Goal: Task Accomplishment & Management: Manage account settings

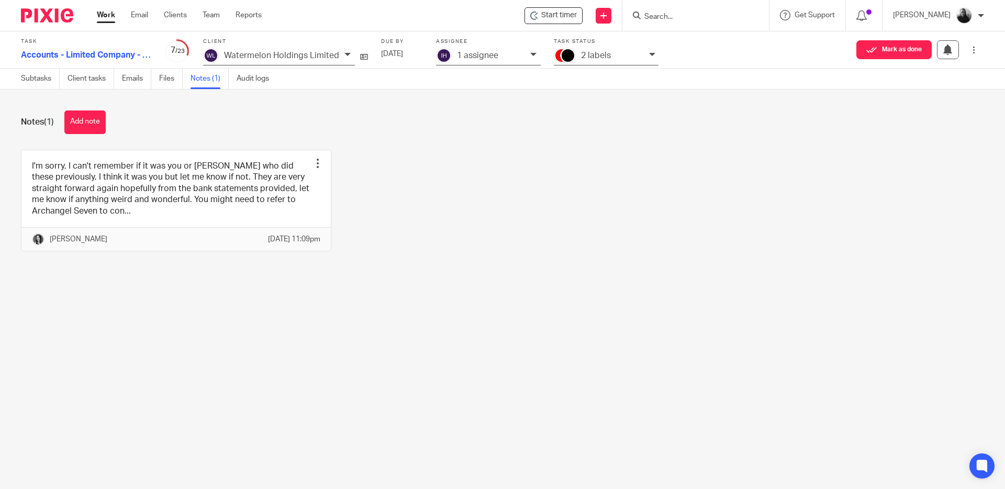
click at [50, 13] on img at bounding box center [47, 15] width 52 height 14
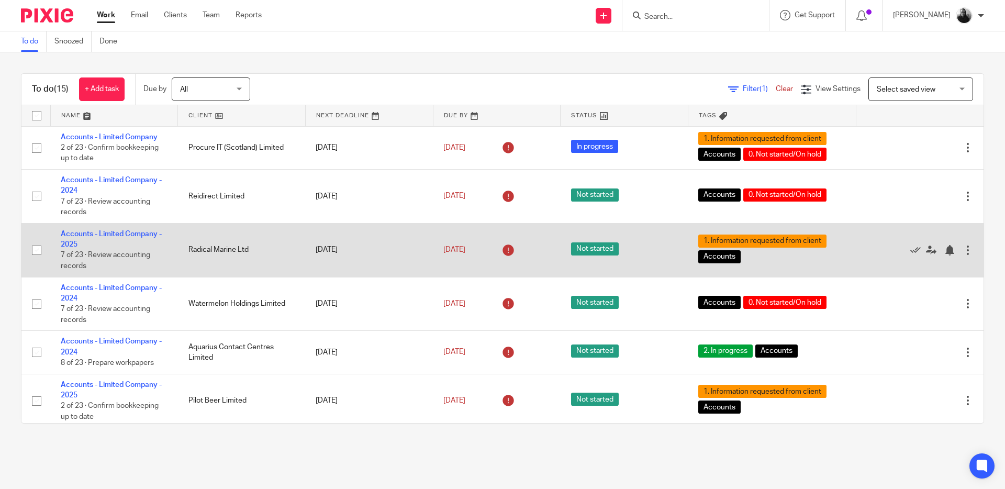
scroll to position [503, 0]
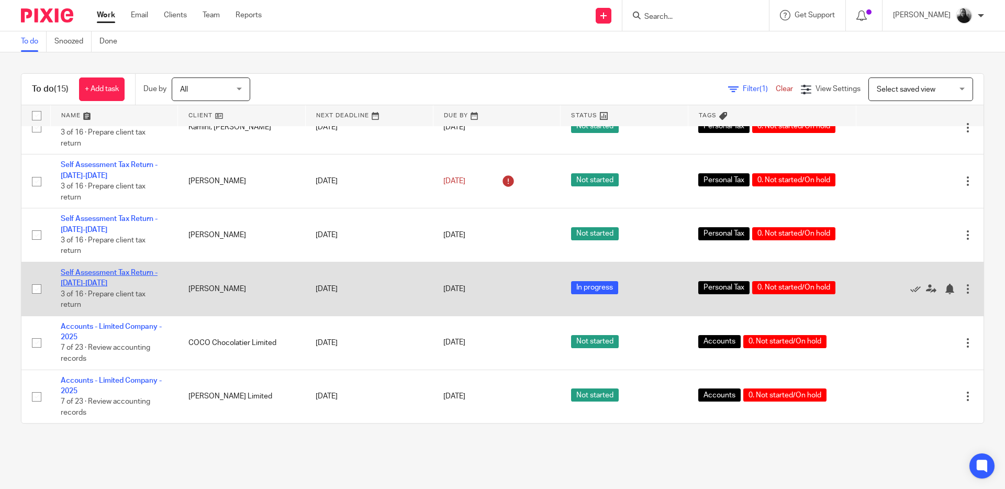
click at [121, 269] on link "Self Assessment Tax Return - [DATE]-[DATE]" at bounding box center [109, 278] width 97 height 18
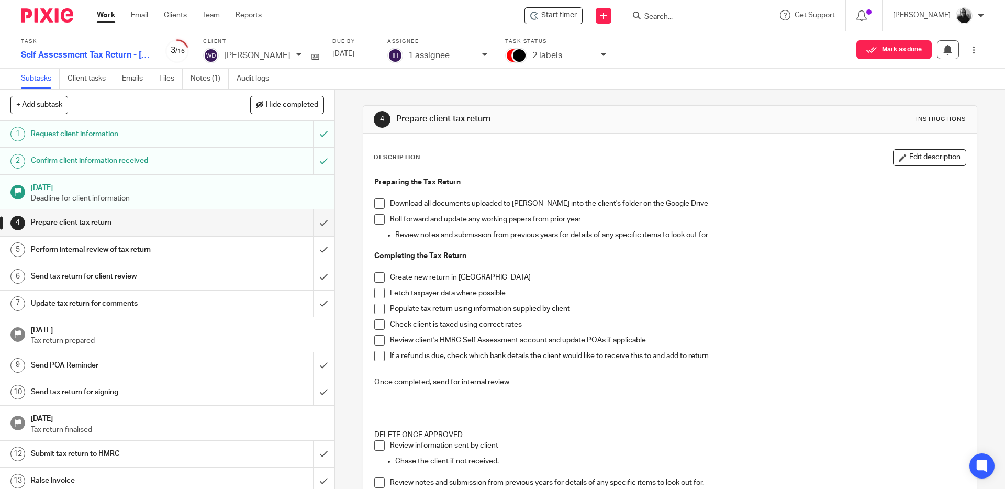
click at [379, 201] on span at bounding box center [379, 203] width 10 height 10
click at [379, 221] on span at bounding box center [379, 219] width 10 height 10
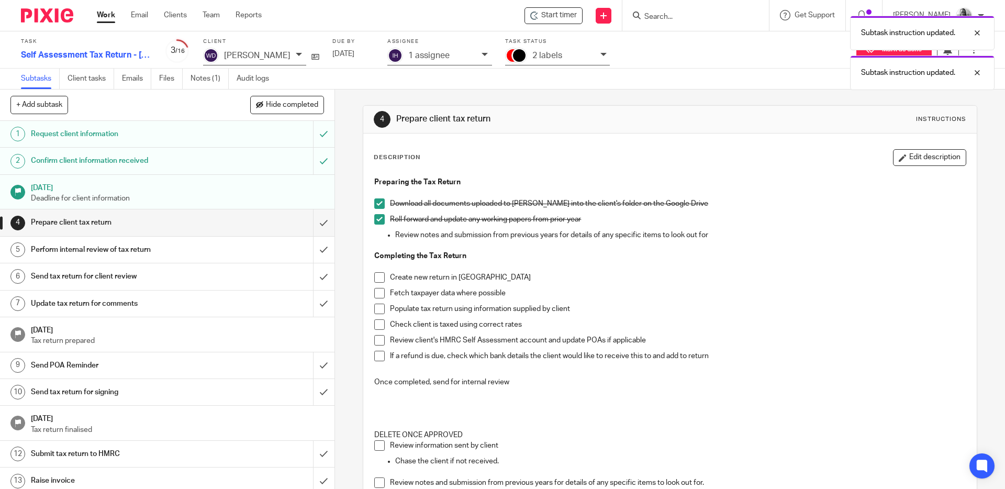
click at [378, 275] on span at bounding box center [379, 277] width 10 height 10
click at [379, 292] on span at bounding box center [379, 293] width 10 height 10
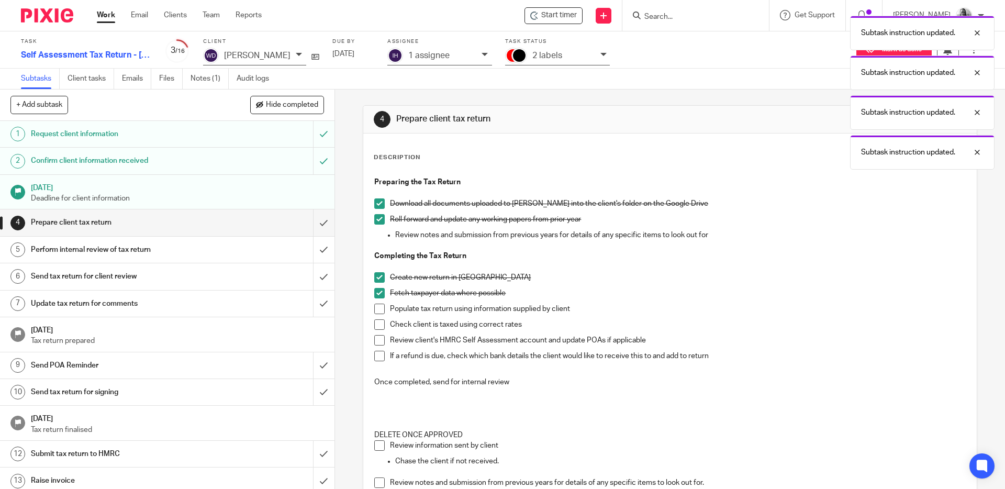
click at [376, 309] on span at bounding box center [379, 309] width 10 height 10
click at [378, 322] on span at bounding box center [379, 324] width 10 height 10
click at [379, 339] on span at bounding box center [379, 340] width 10 height 10
click at [377, 356] on span at bounding box center [379, 356] width 10 height 10
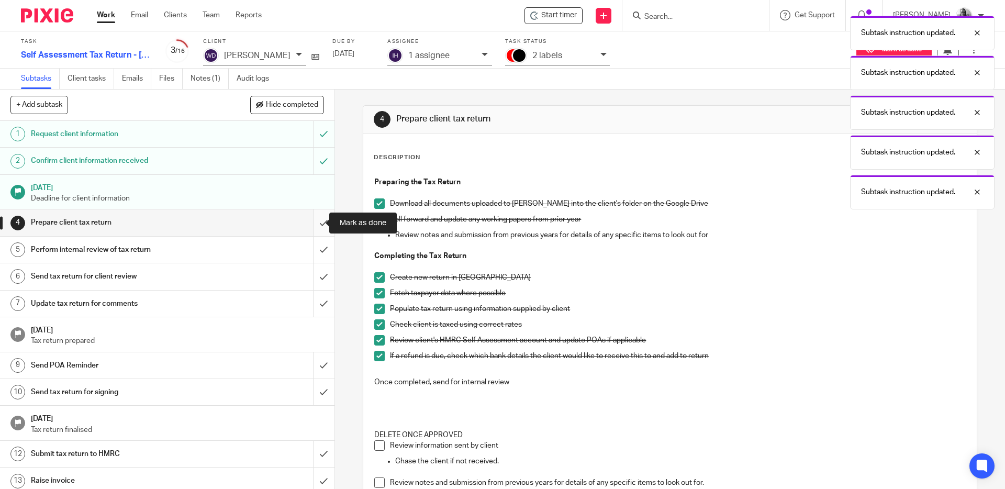
click at [312, 219] on input "submit" at bounding box center [167, 222] width 334 height 26
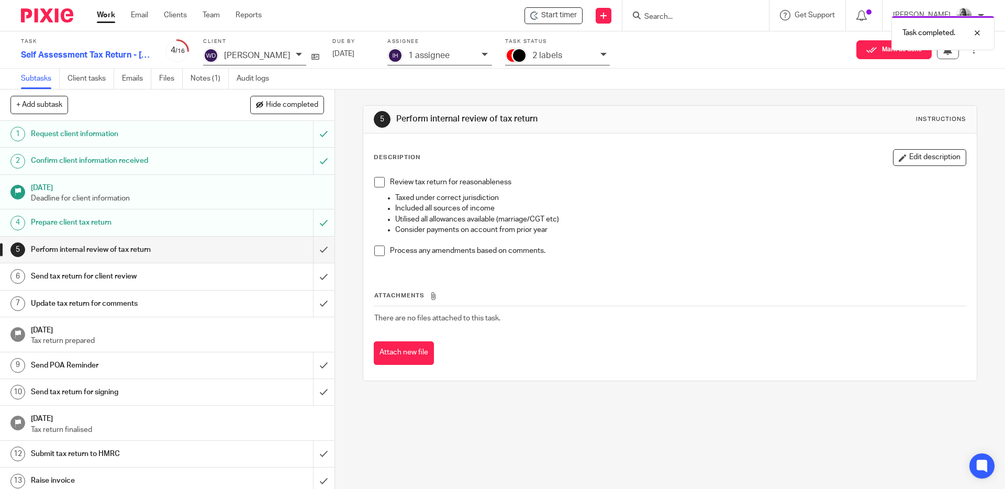
click at [481, 55] on icon at bounding box center [484, 54] width 6 height 6
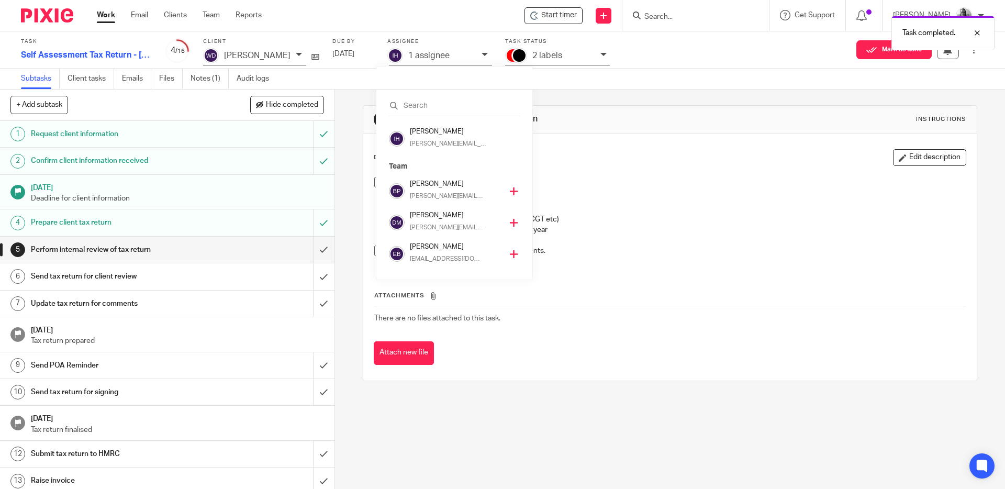
click at [510, 189] on icon at bounding box center [514, 191] width 8 height 8
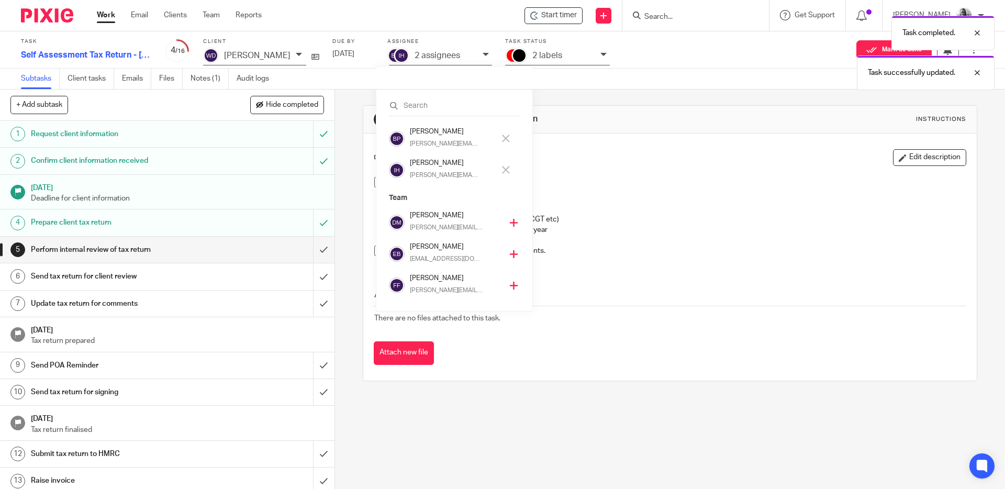
click at [505, 169] on icon at bounding box center [506, 170] width 8 height 8
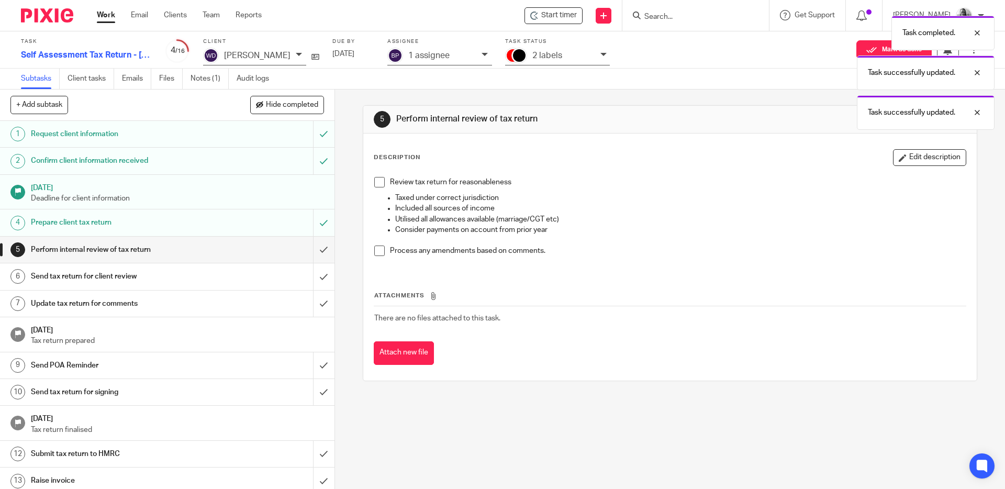
click at [593, 56] on div "Task completed. Task successfully updated. Task successfully updated." at bounding box center [748, 69] width 492 height 119
click at [591, 54] on div "Task completed. Task successfully updated. Task successfully updated." at bounding box center [748, 69] width 492 height 119
click at [592, 54] on div "Task successfully updated. Task successfully updated." at bounding box center [748, 50] width 492 height 80
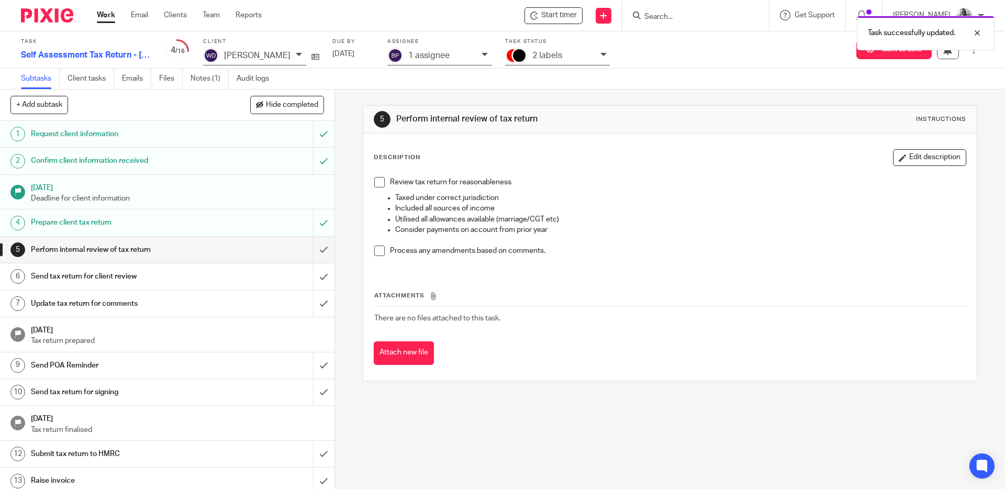
click at [600, 54] on div at bounding box center [604, 55] width 9 height 12
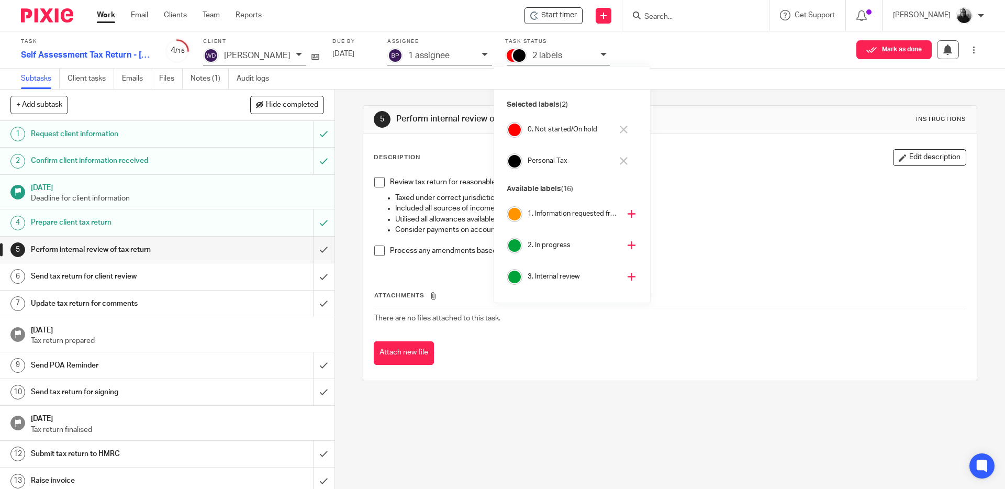
click at [627, 279] on icon at bounding box center [631, 277] width 8 height 8
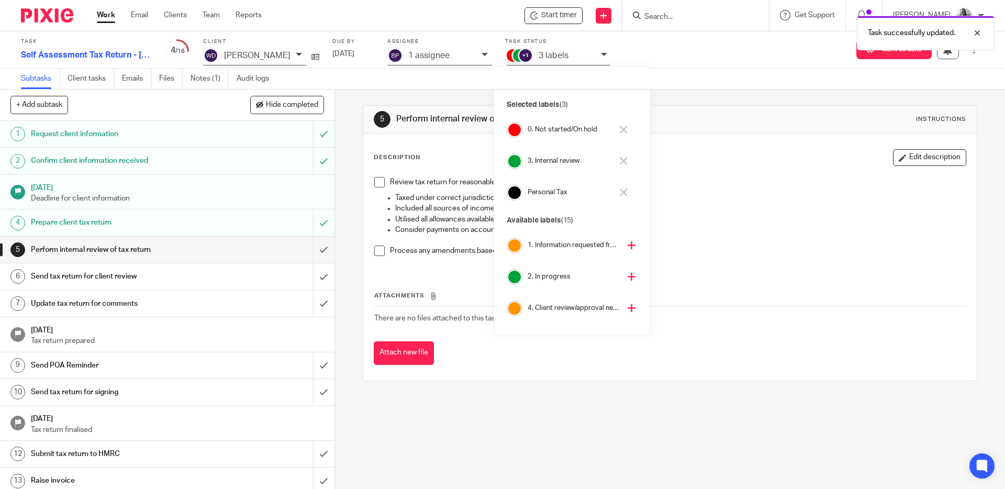
click at [621, 130] on icon at bounding box center [624, 130] width 8 height 8
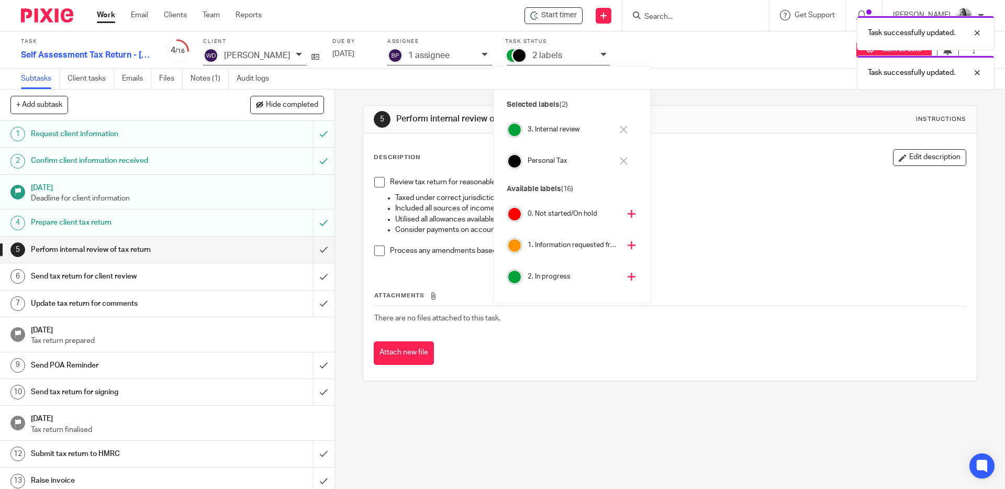
click at [344, 95] on div "5 Perform internal review of tax return Instructions Description Edit descripti…" at bounding box center [670, 288] width 670 height 399
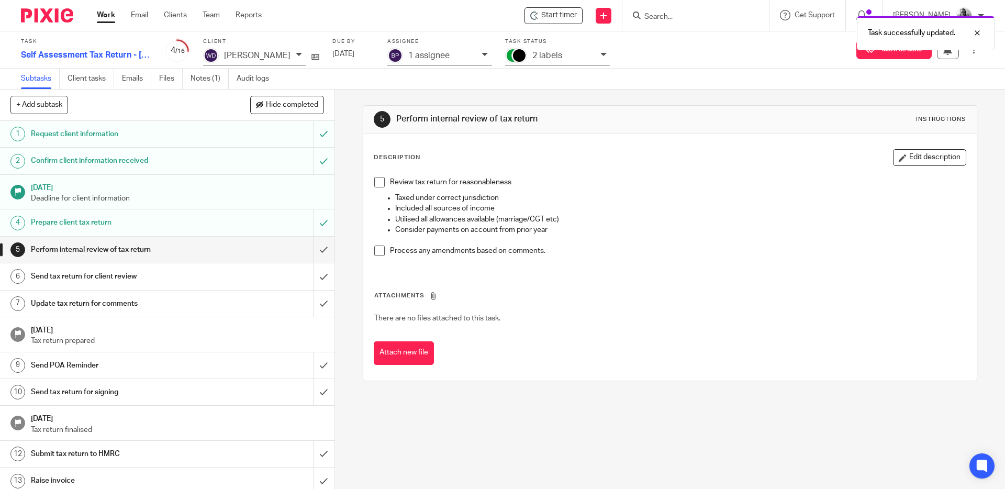
click at [64, 18] on img at bounding box center [47, 15] width 52 height 14
